Goal: Task Accomplishment & Management: Manage account settings

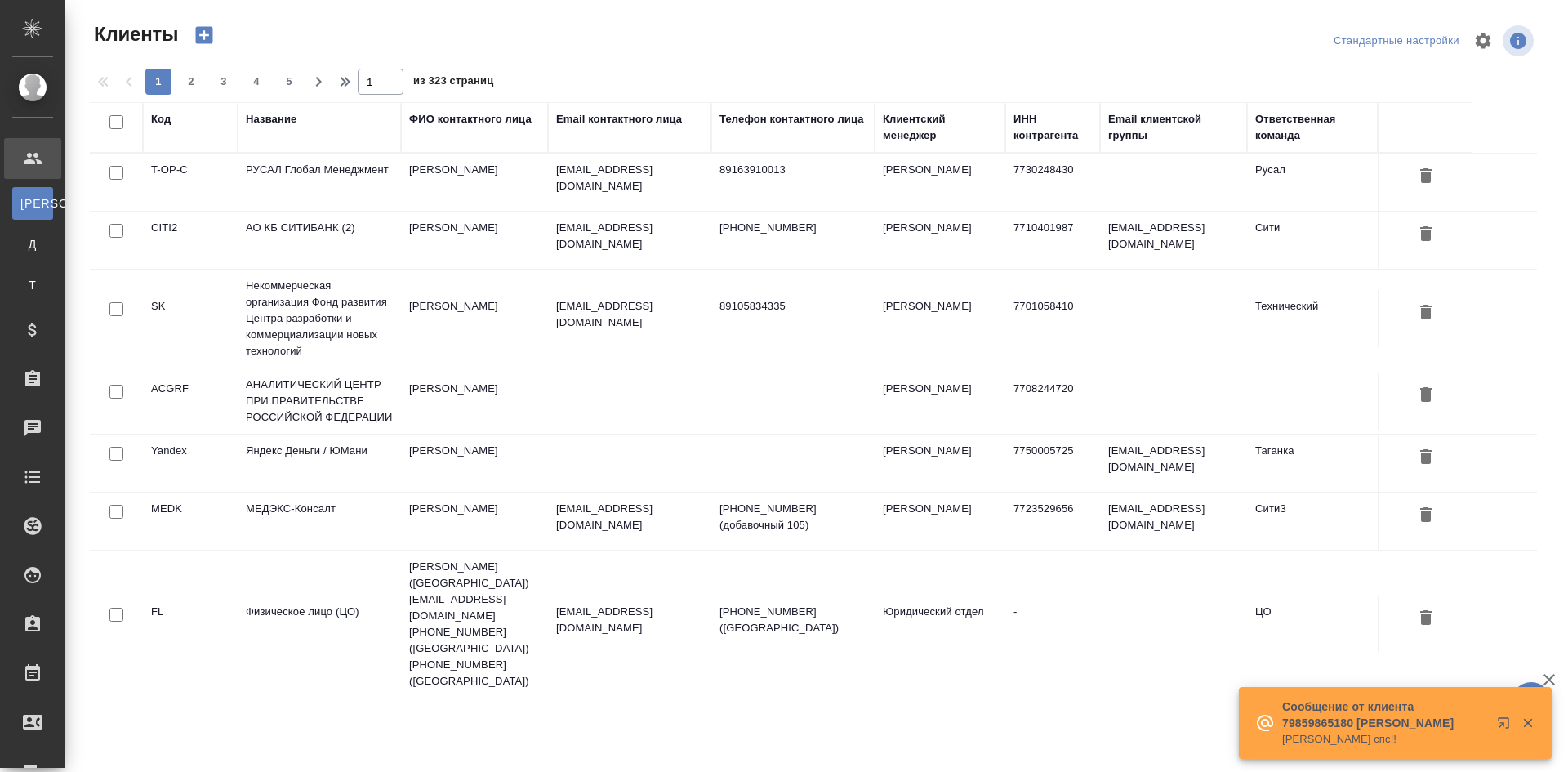
select select "RU"
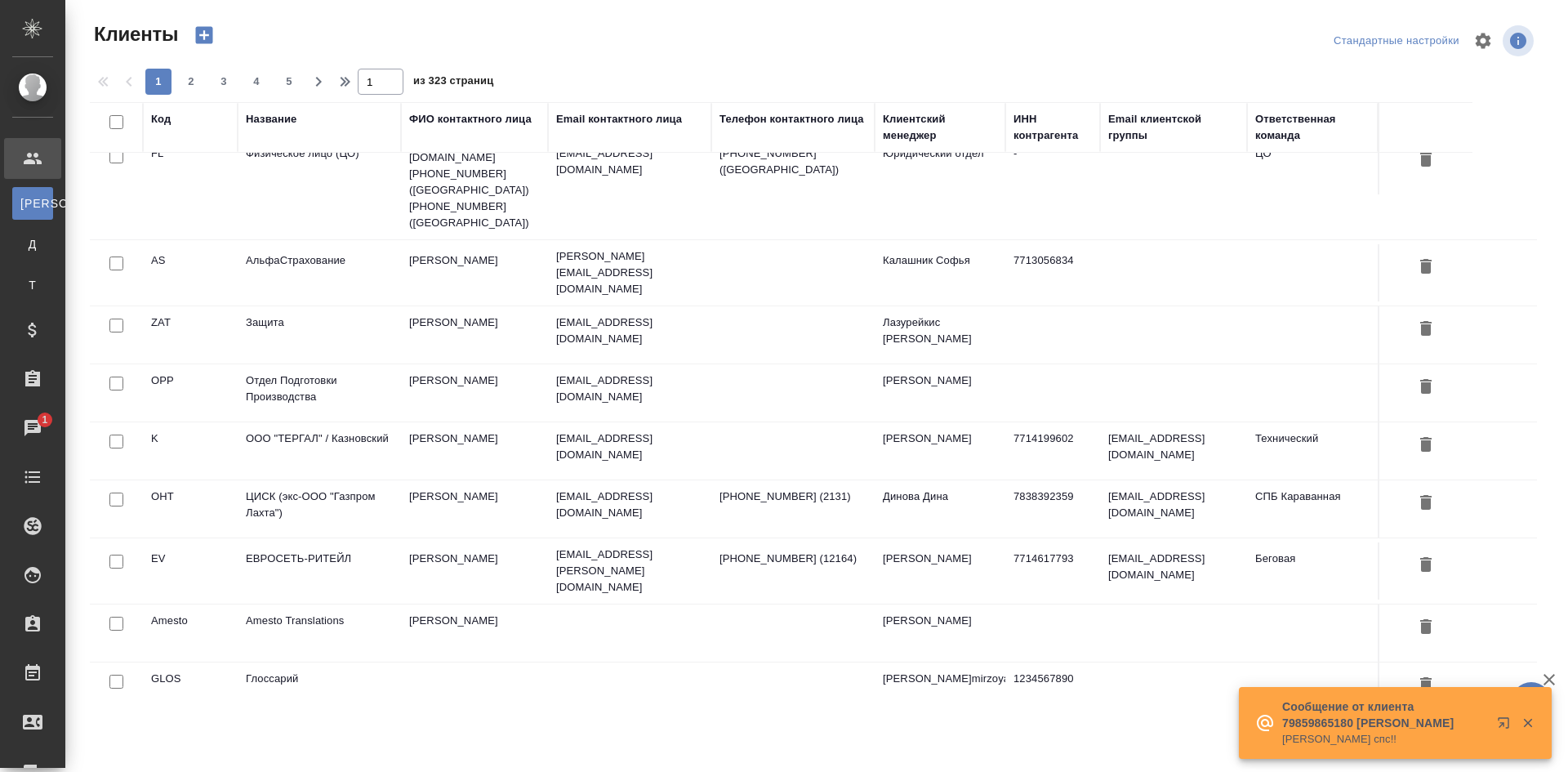
scroll to position [490, 0]
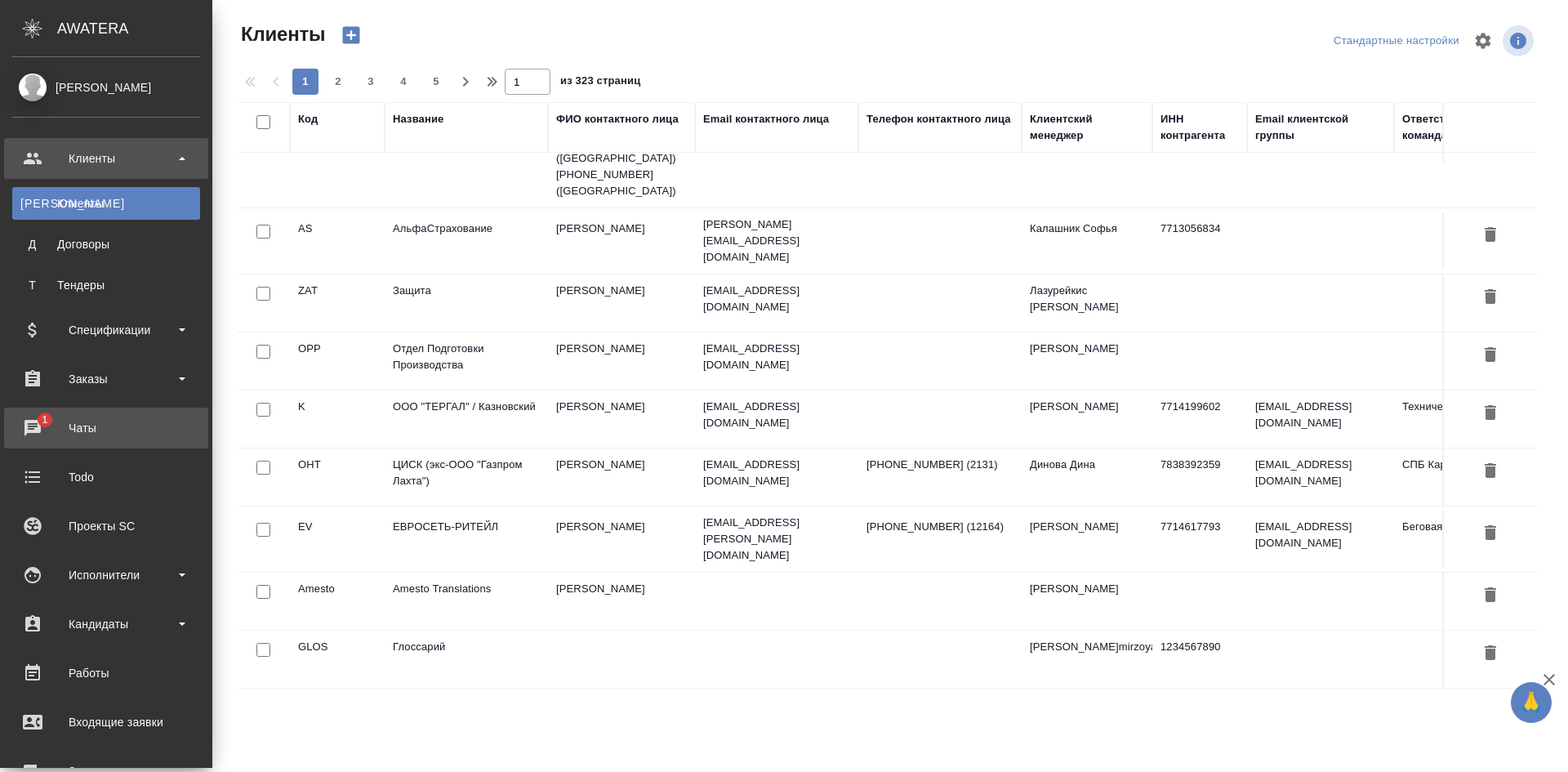
click at [82, 412] on link "1 Чаты" at bounding box center [106, 428] width 204 height 41
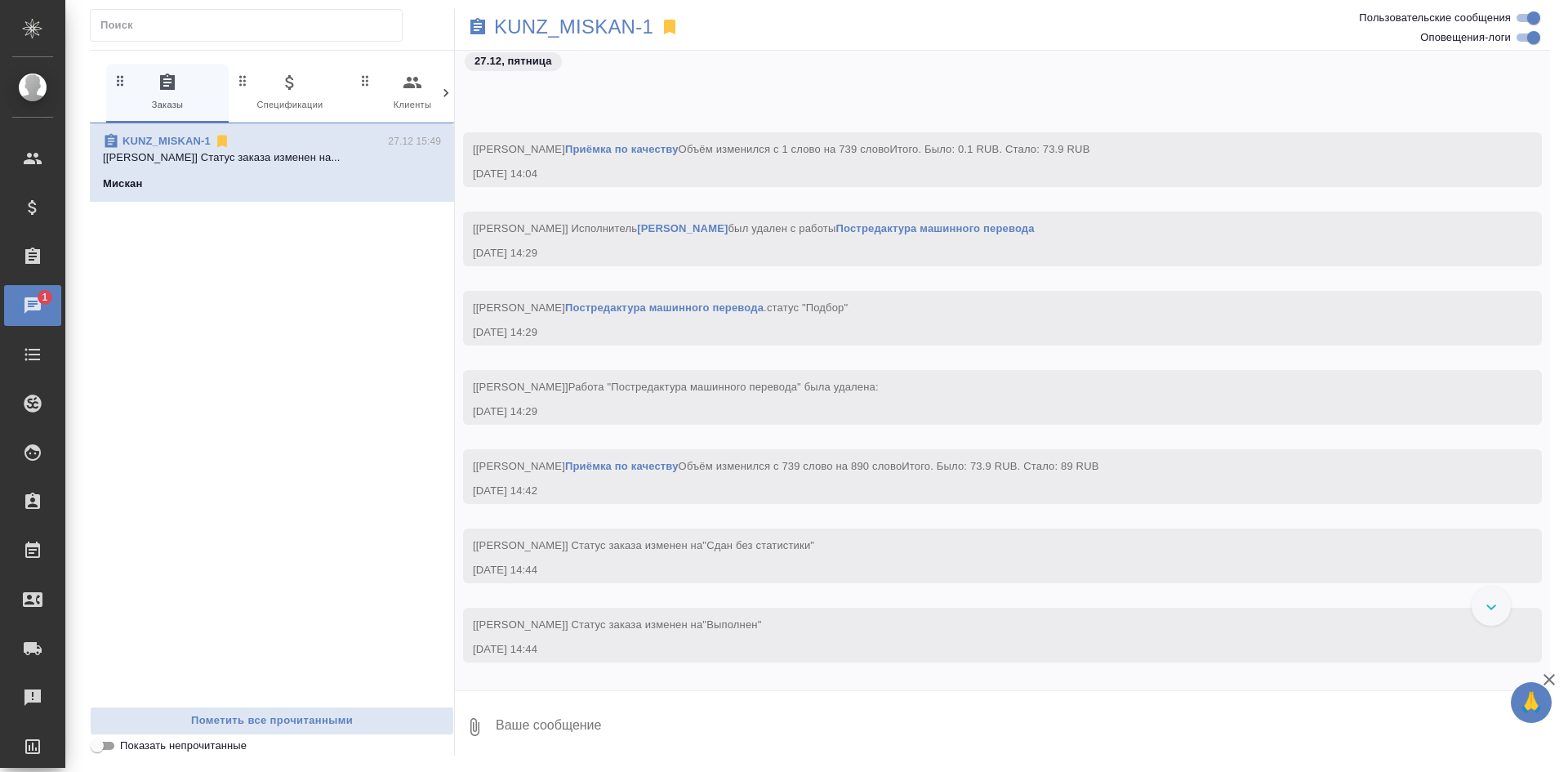
scroll to position [20309, 0]
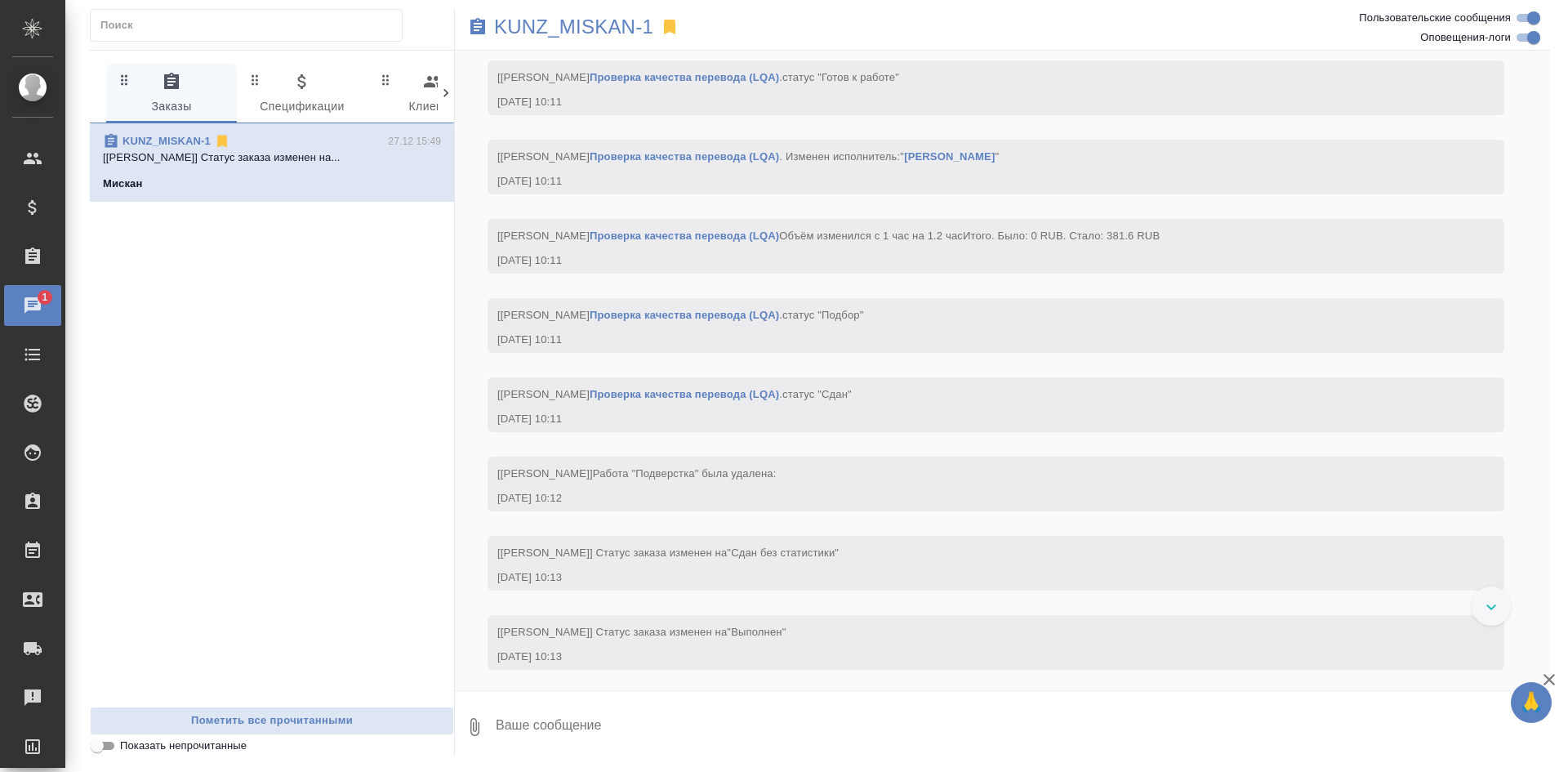
scroll to position [23593, 0]
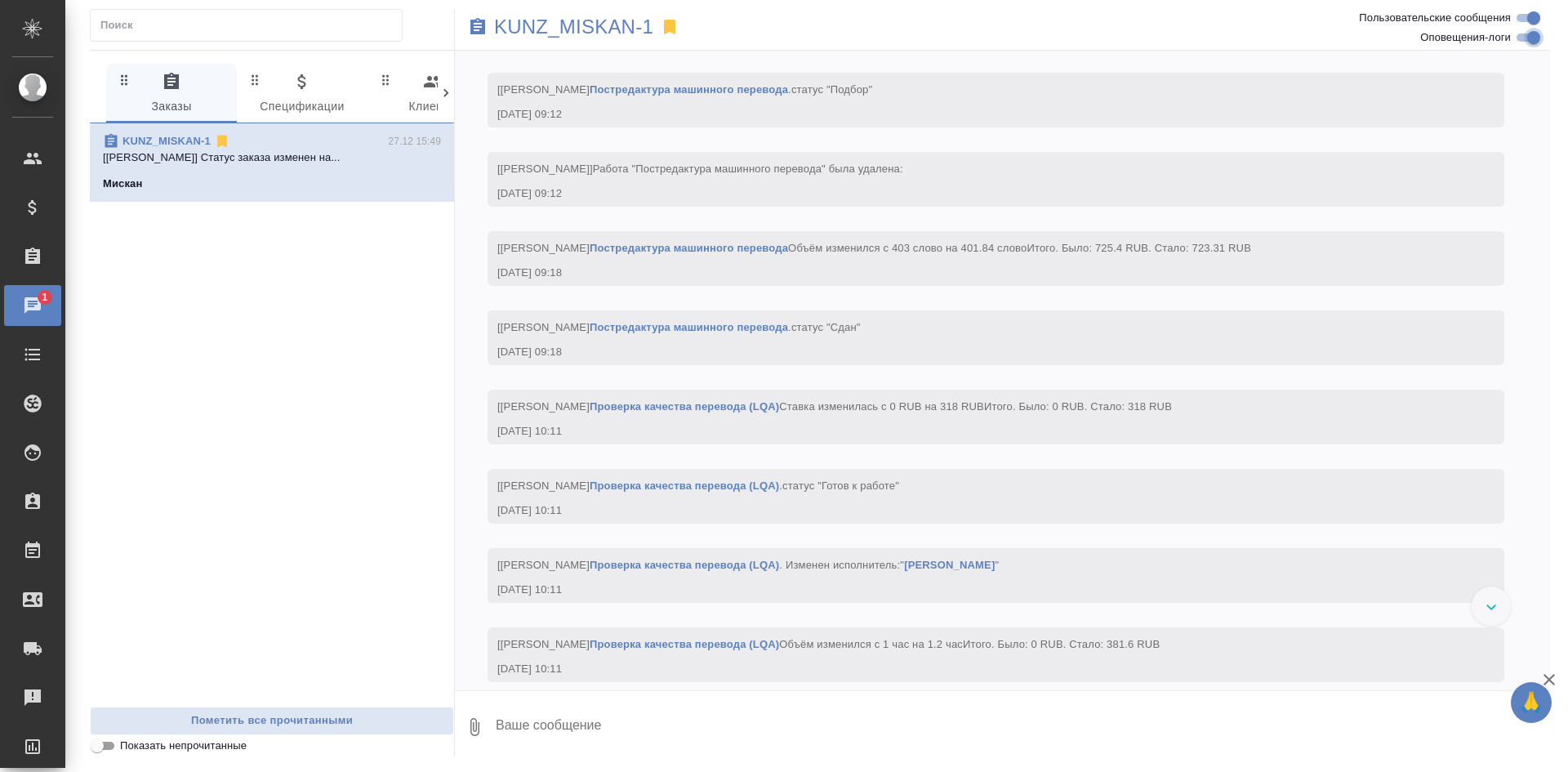
click at [1529, 37] on input "Оповещения-логи" at bounding box center [1534, 37] width 59 height 20
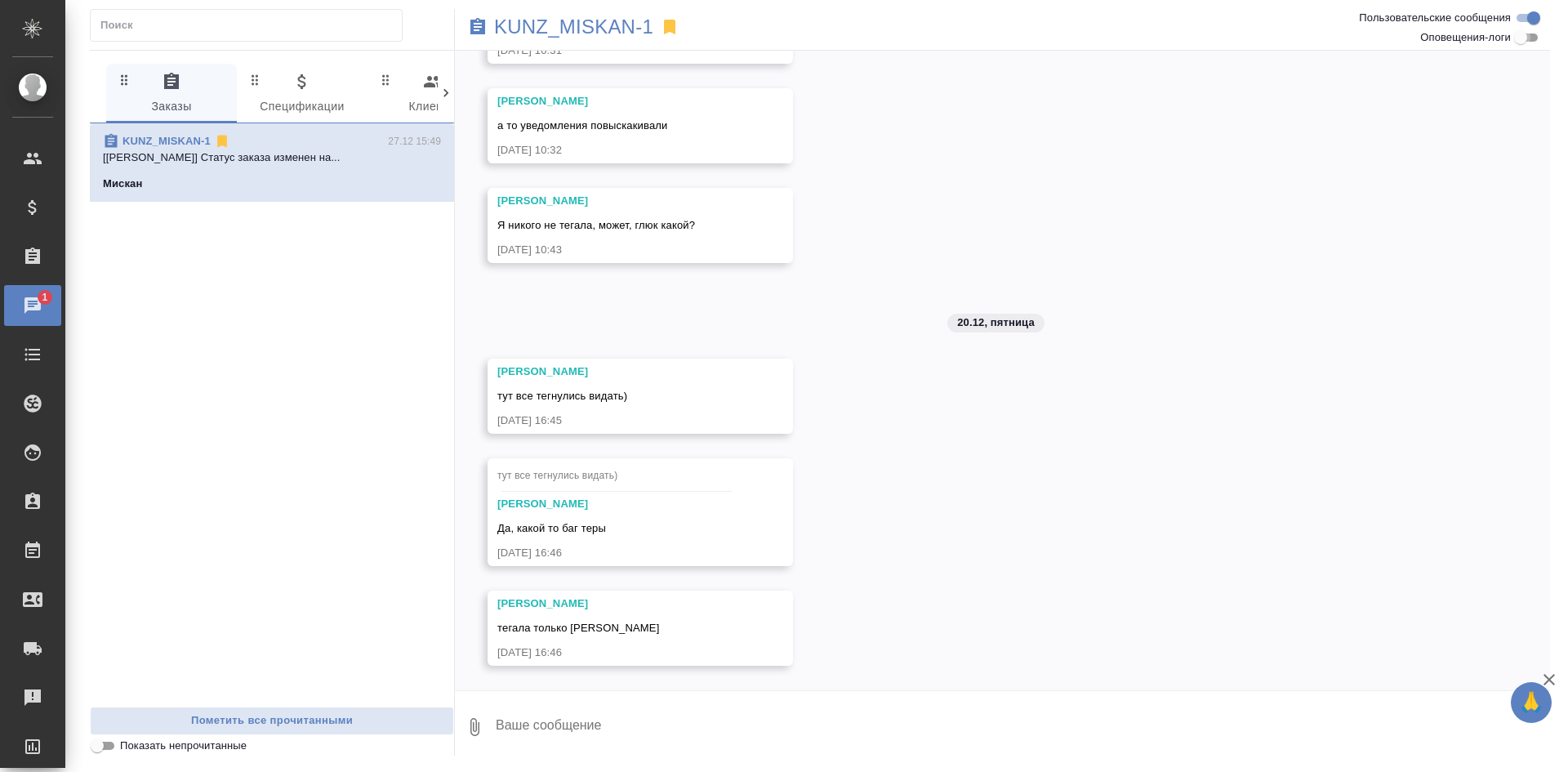
click at [1529, 37] on input "Оповещения-логи" at bounding box center [1521, 37] width 59 height 20
checkbox input "true"
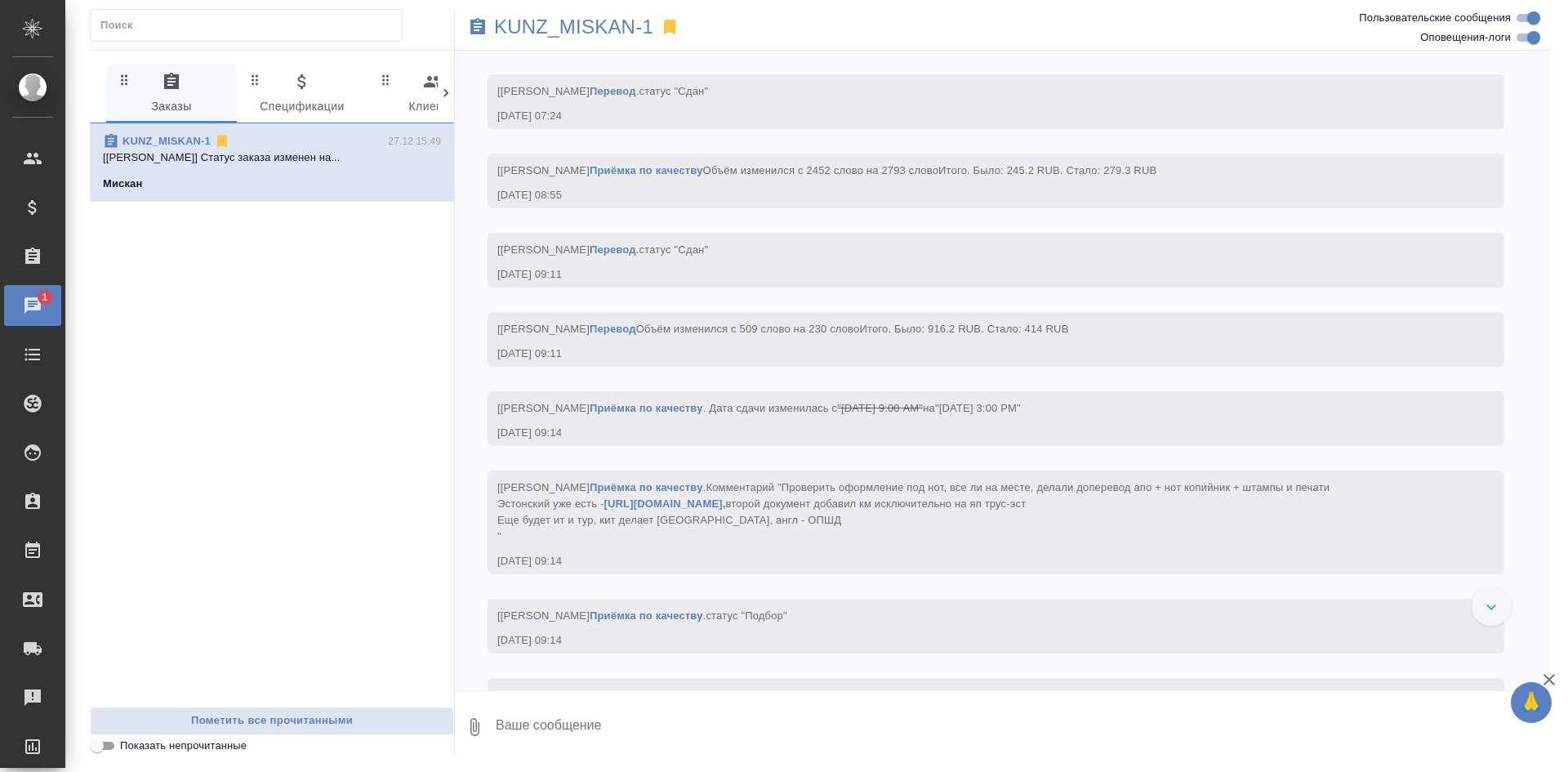
scroll to position [28740, 0]
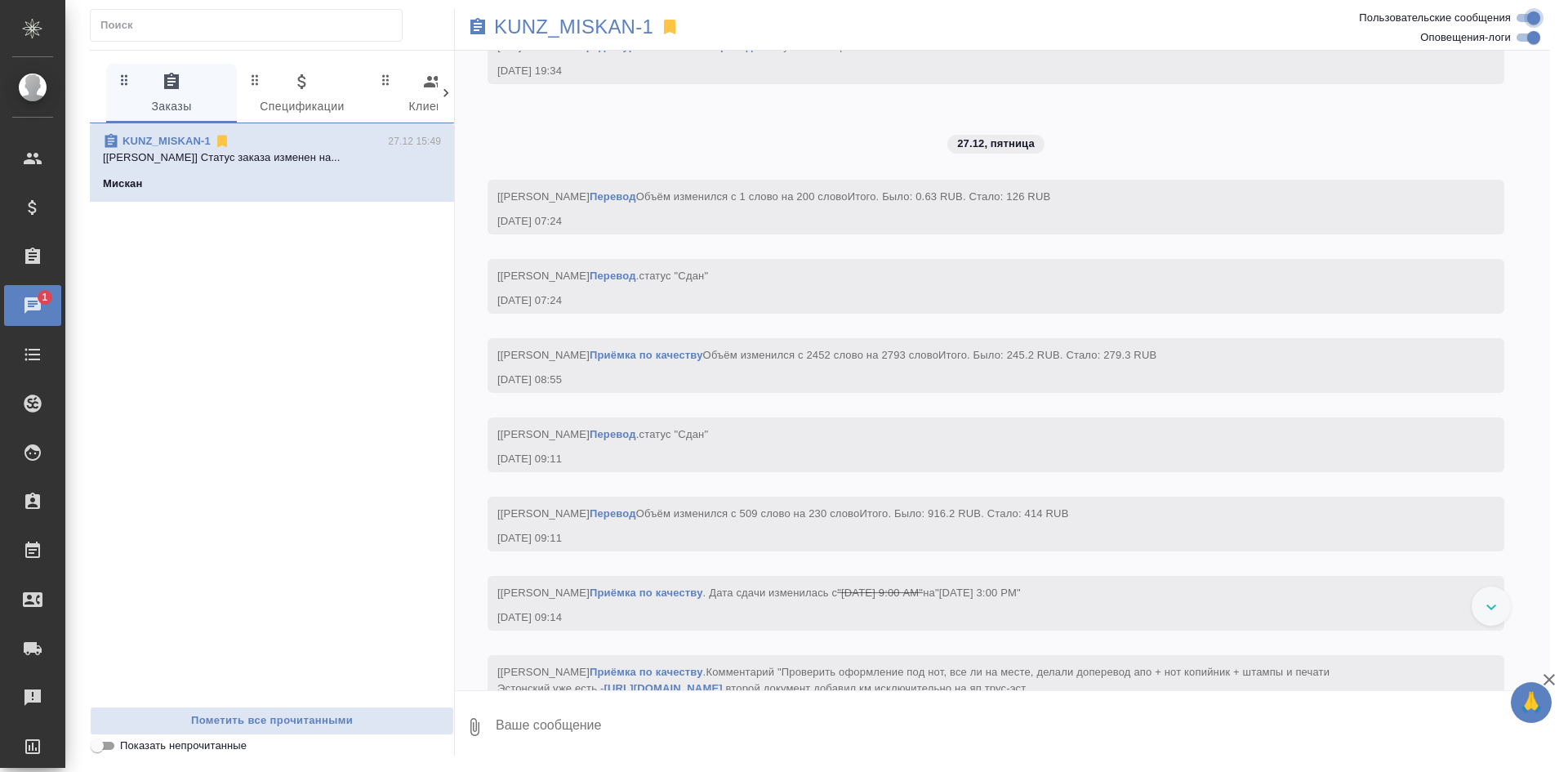
click at [1528, 14] on input "Пользовательские сообщения" at bounding box center [1534, 18] width 59 height 20
click at [1528, 14] on input "Пользовательские сообщения" at bounding box center [1521, 18] width 59 height 20
checkbox input "true"
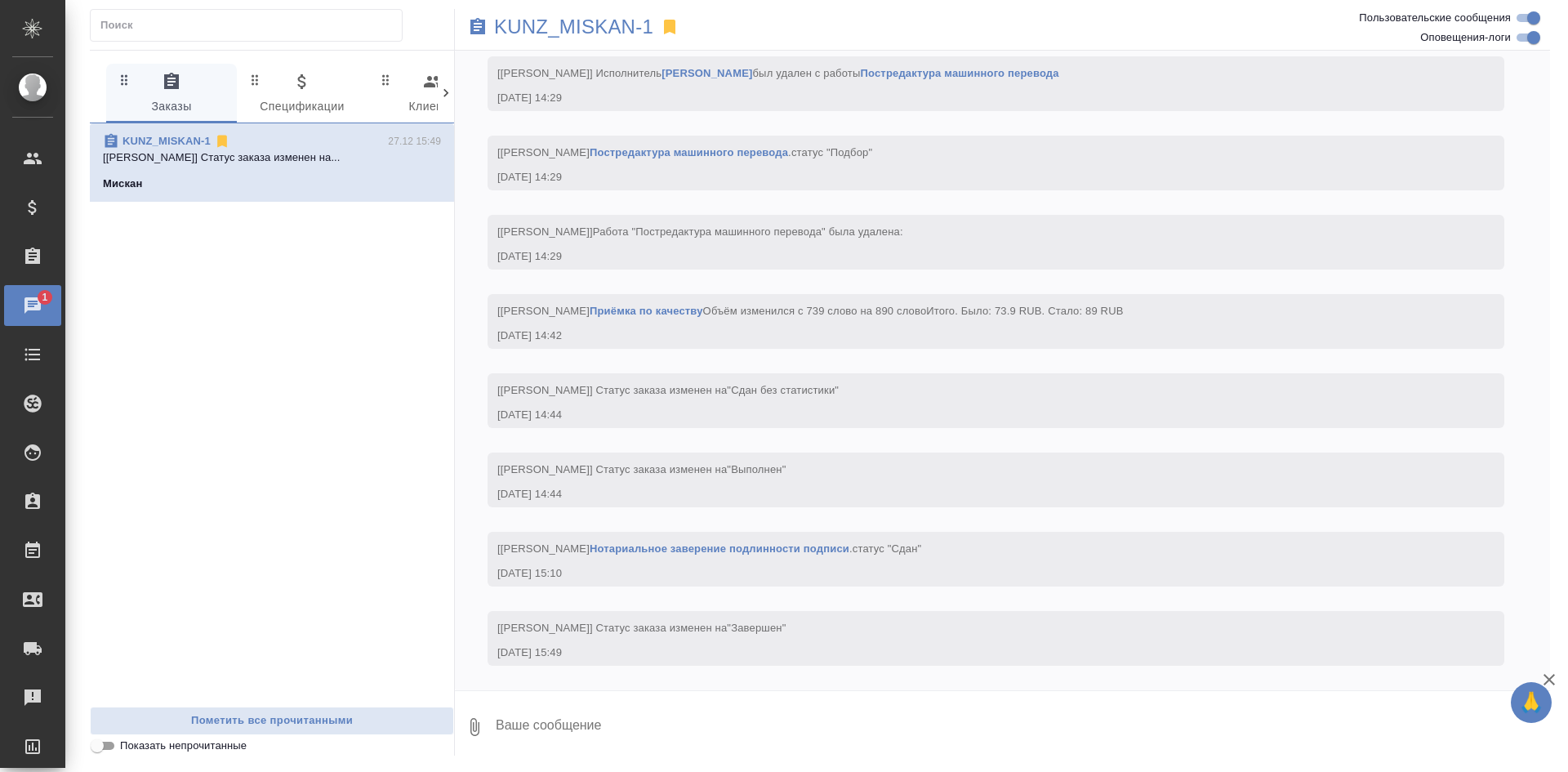
scroll to position [31925, 0]
click at [1533, 34] on input "Оповещения-логи" at bounding box center [1534, 37] width 59 height 20
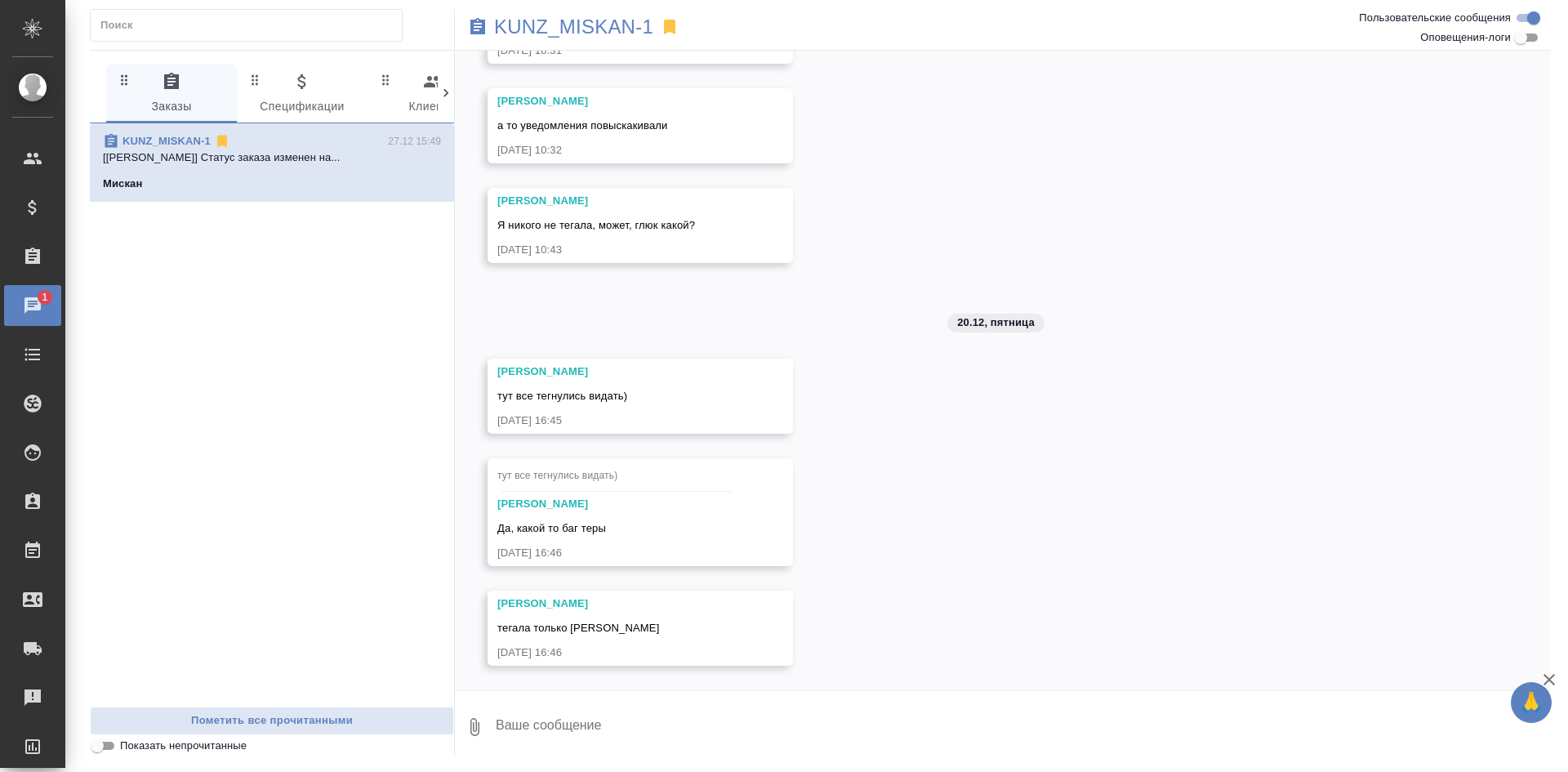
click at [1533, 34] on input "Оповещения-логи" at bounding box center [1521, 37] width 59 height 20
checkbox input "true"
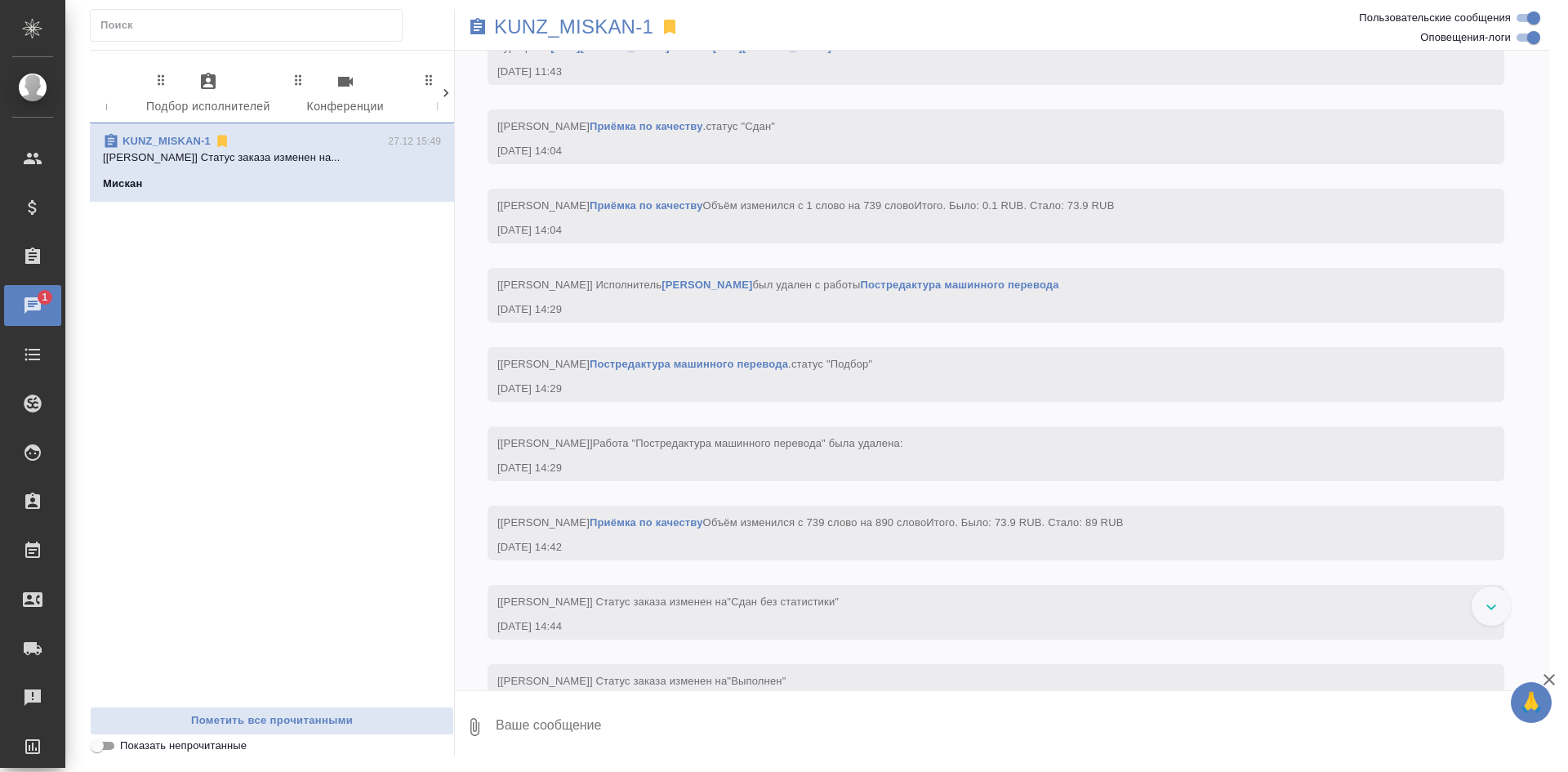
scroll to position [0, 857]
click at [351, 89] on span "1 Мессенджеры" at bounding box center [373, 95] width 111 height 45
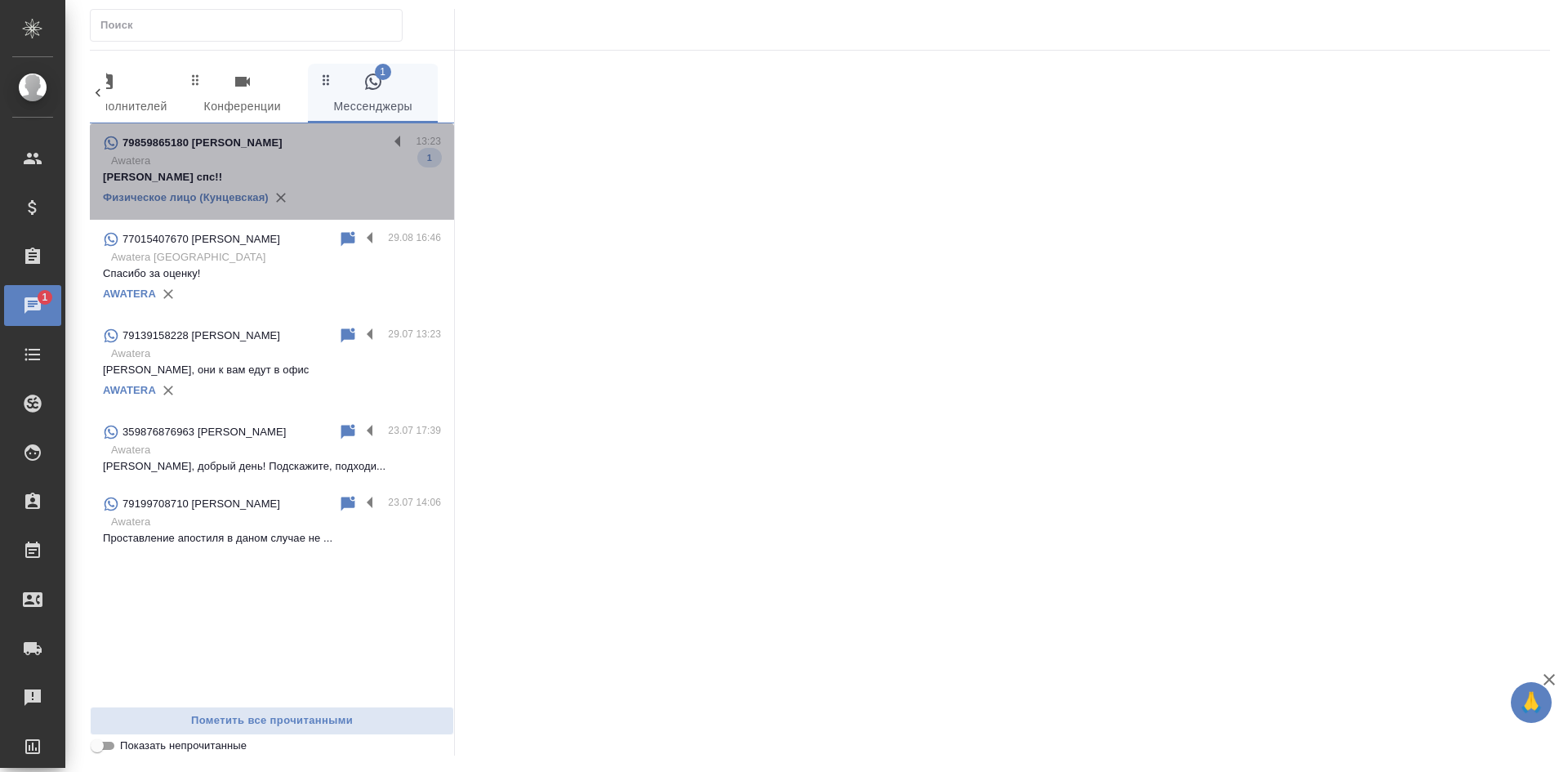
click at [290, 169] on p "Awatera" at bounding box center [276, 161] width 330 height 16
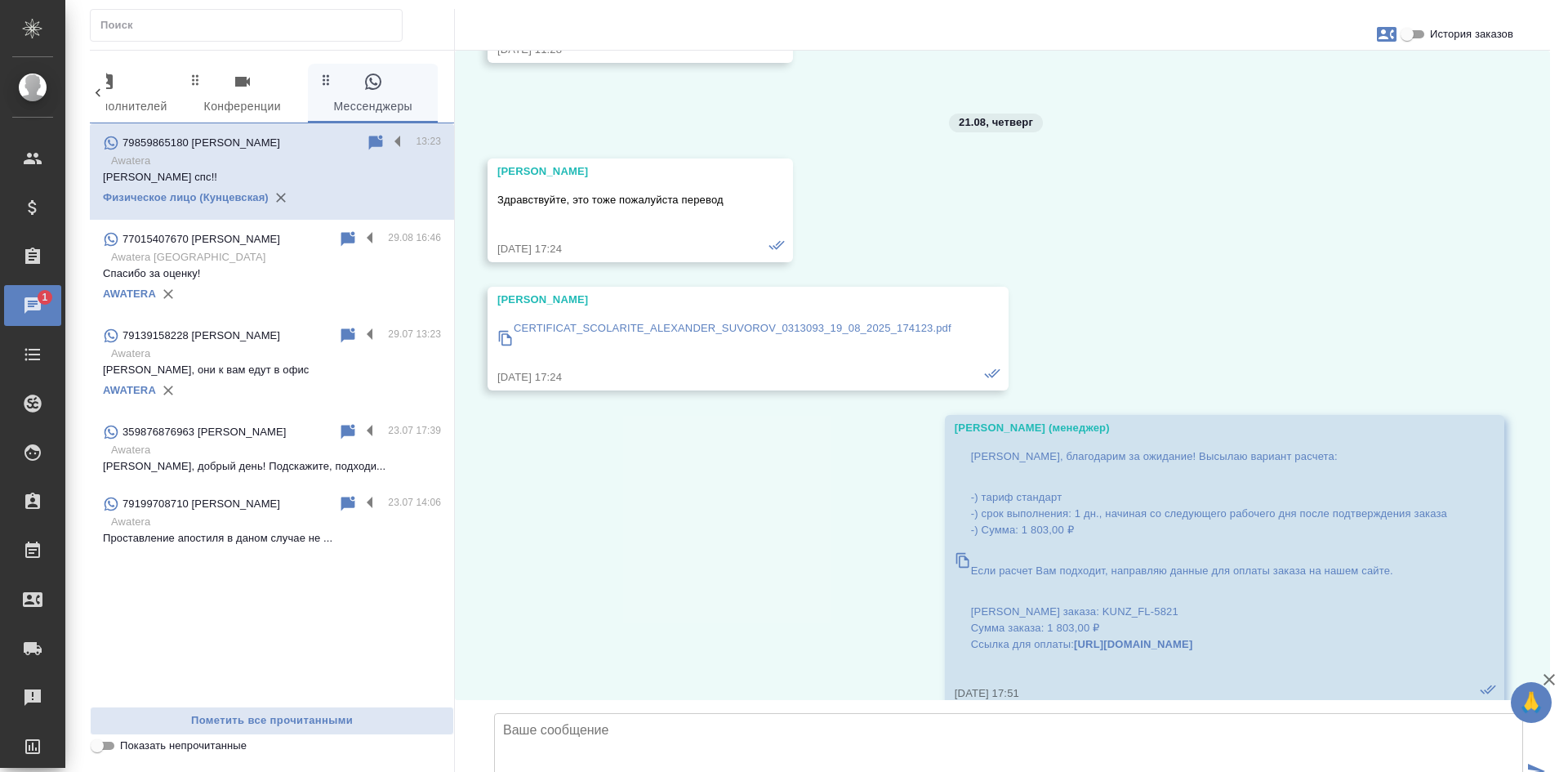
scroll to position [60184, 0]
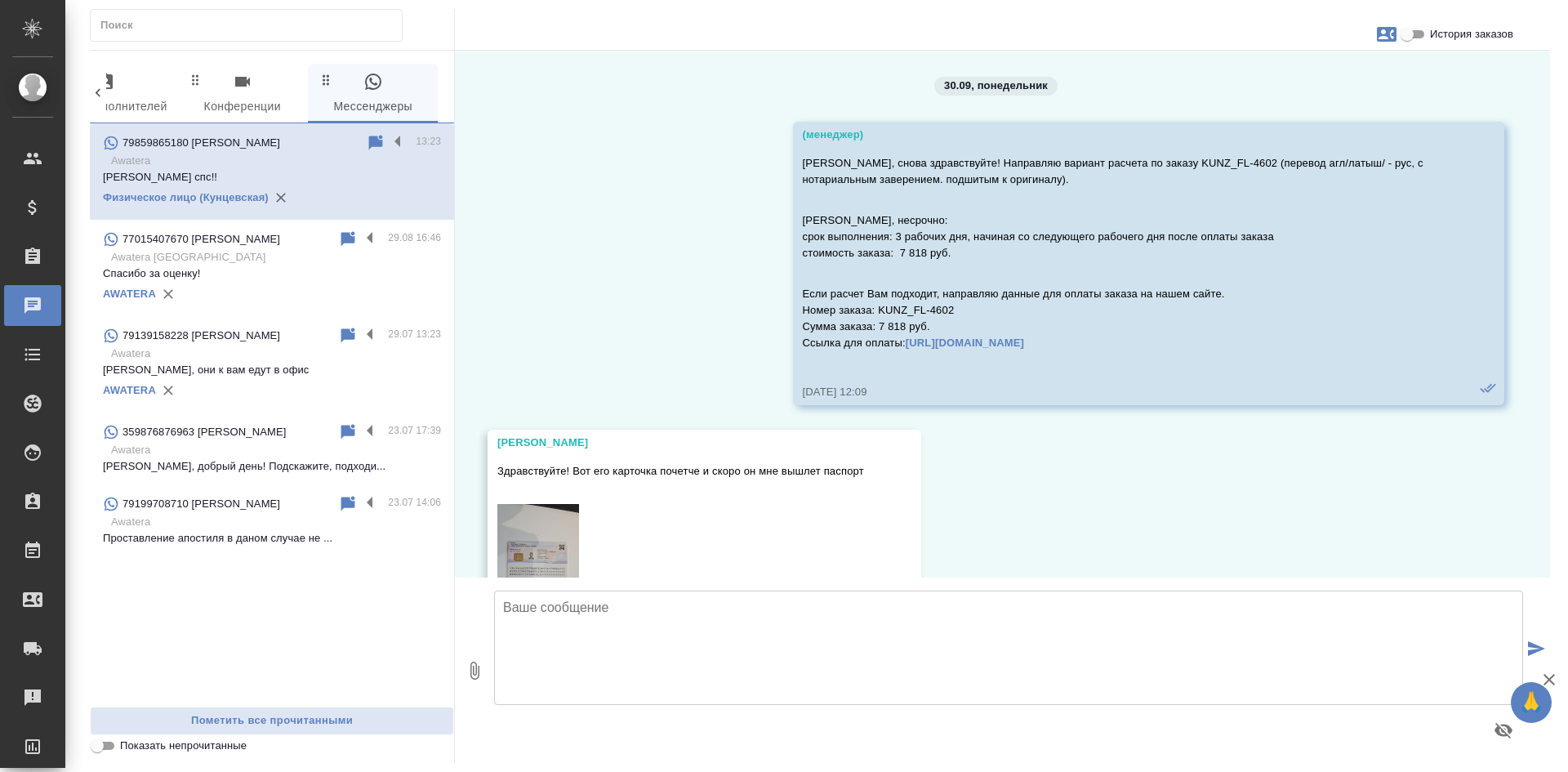
scroll to position [60184, 0]
